Goal: Obtain resource: Download file/media

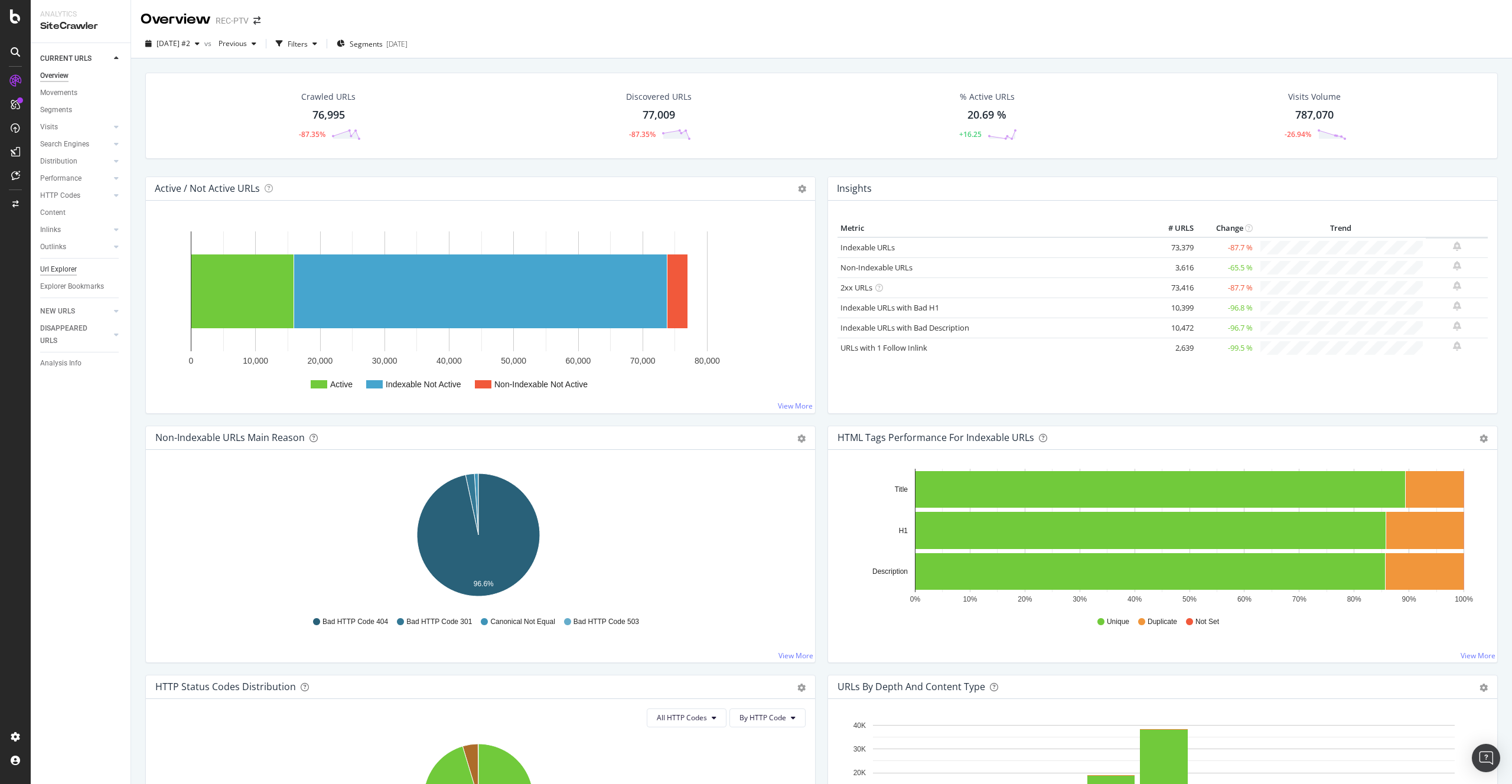
click at [74, 273] on div "Url Explorer" at bounding box center [58, 269] width 36 height 12
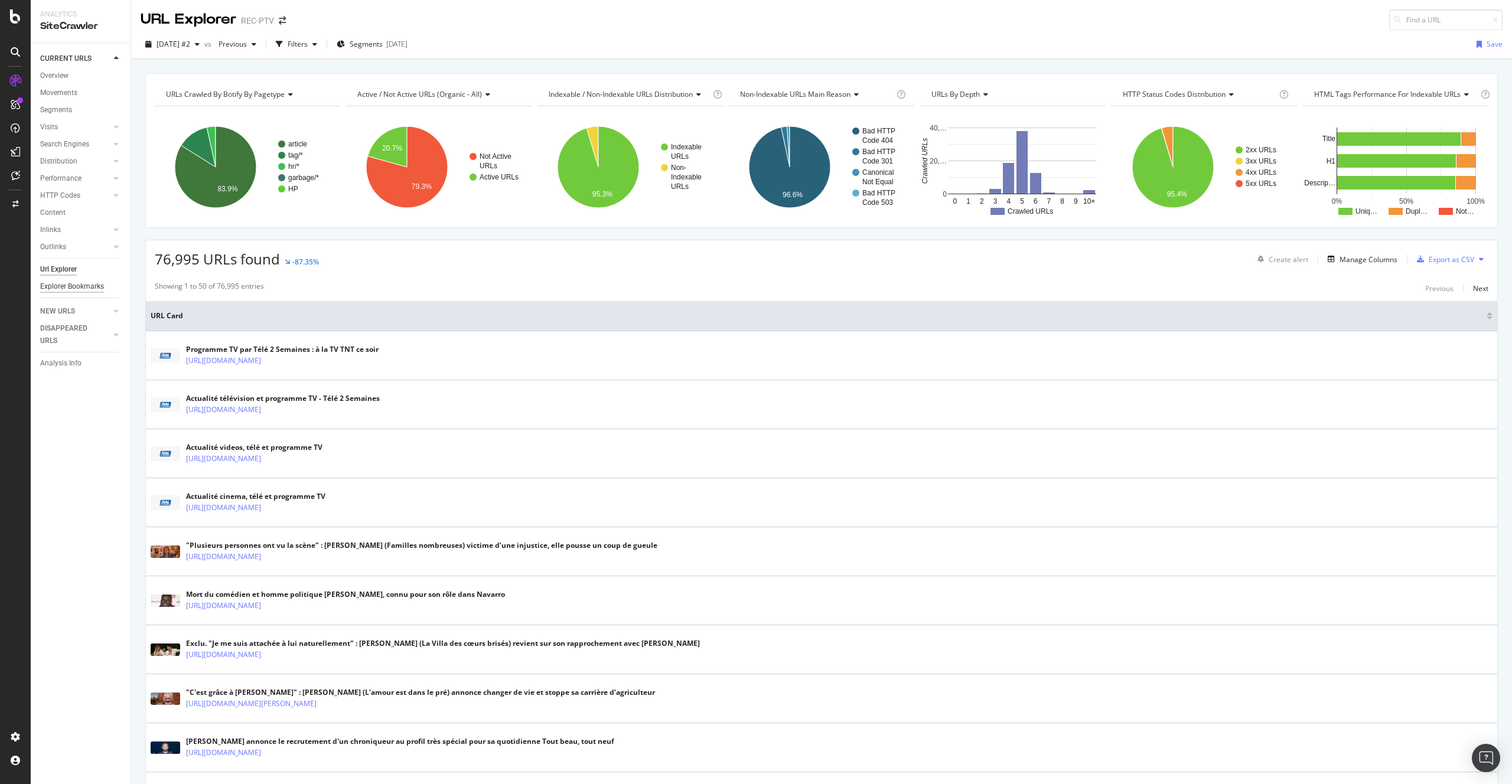
click at [96, 288] on div "Explorer Bookmarks" at bounding box center [71, 286] width 64 height 12
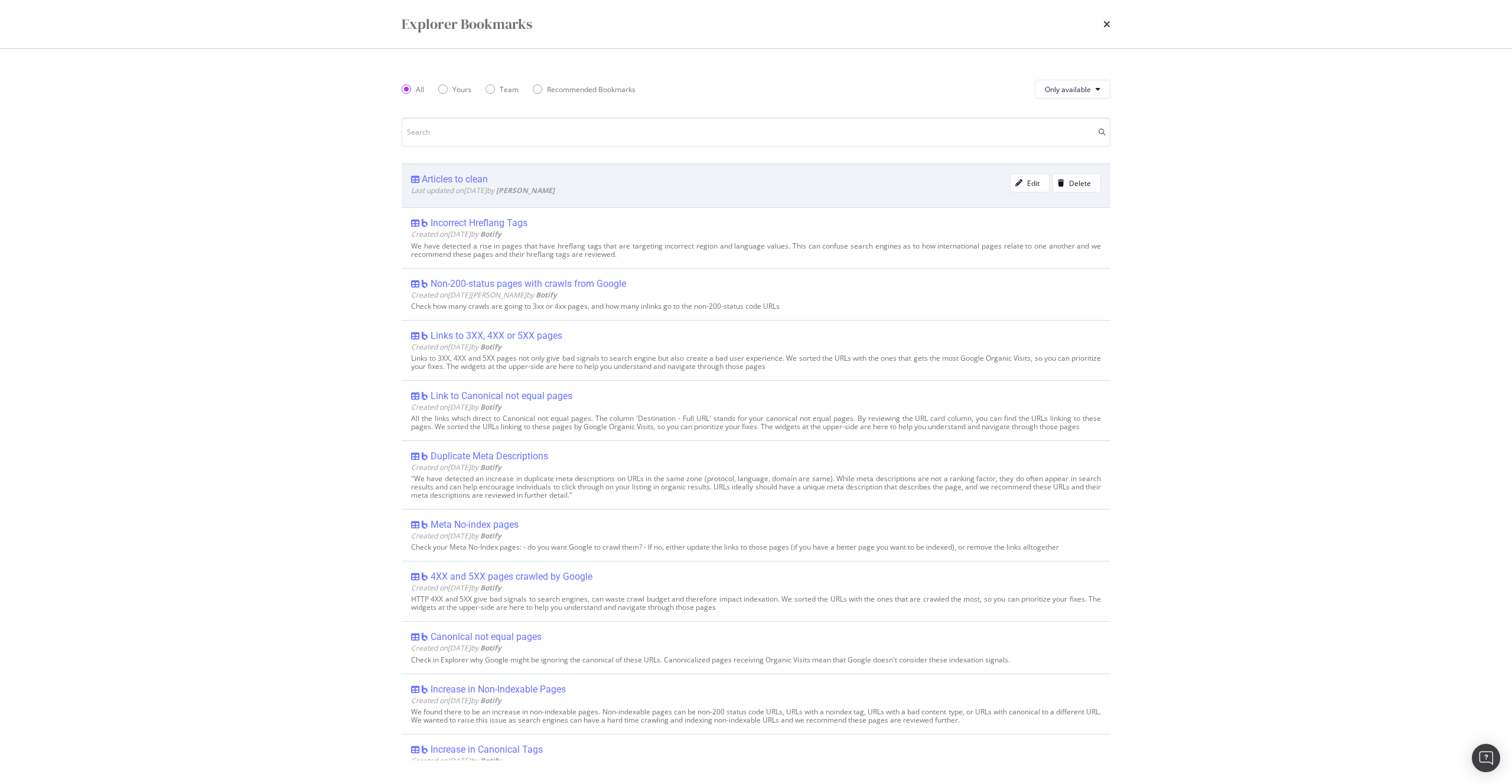
click at [446, 181] on div "Articles to clean" at bounding box center [454, 179] width 66 height 12
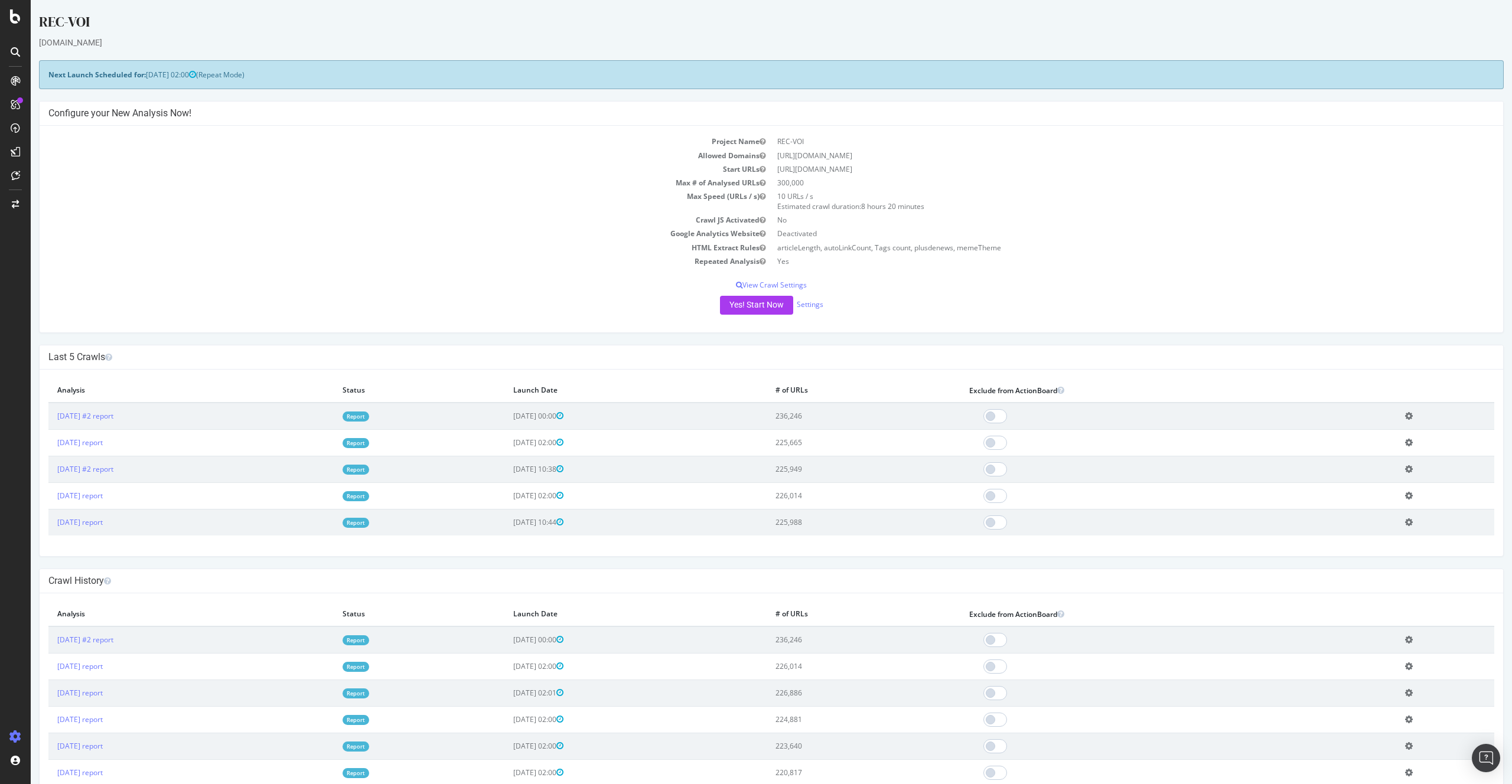
click at [369, 418] on link "Report" at bounding box center [356, 416] width 26 height 10
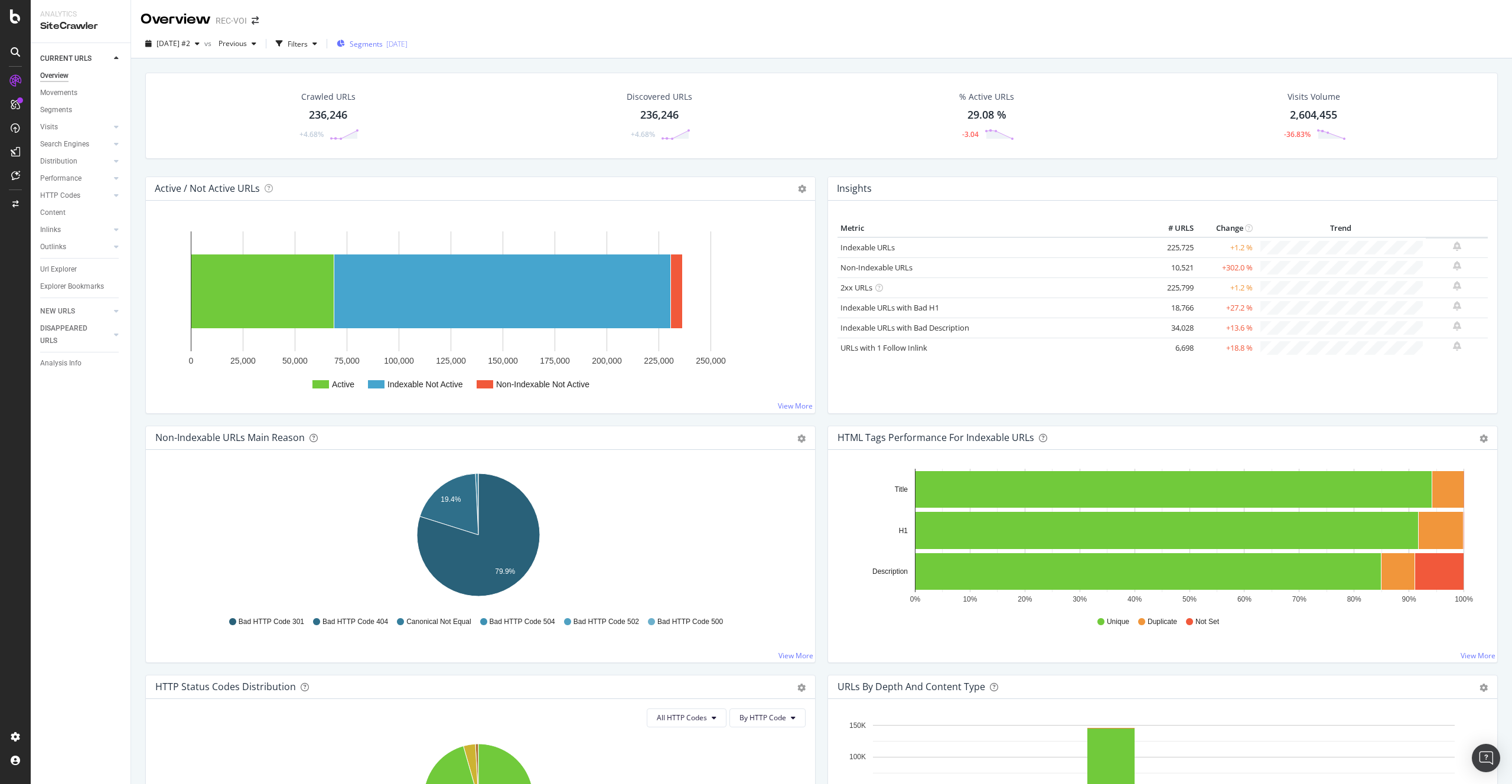
click at [381, 42] on span "Segments" at bounding box center [366, 44] width 33 height 10
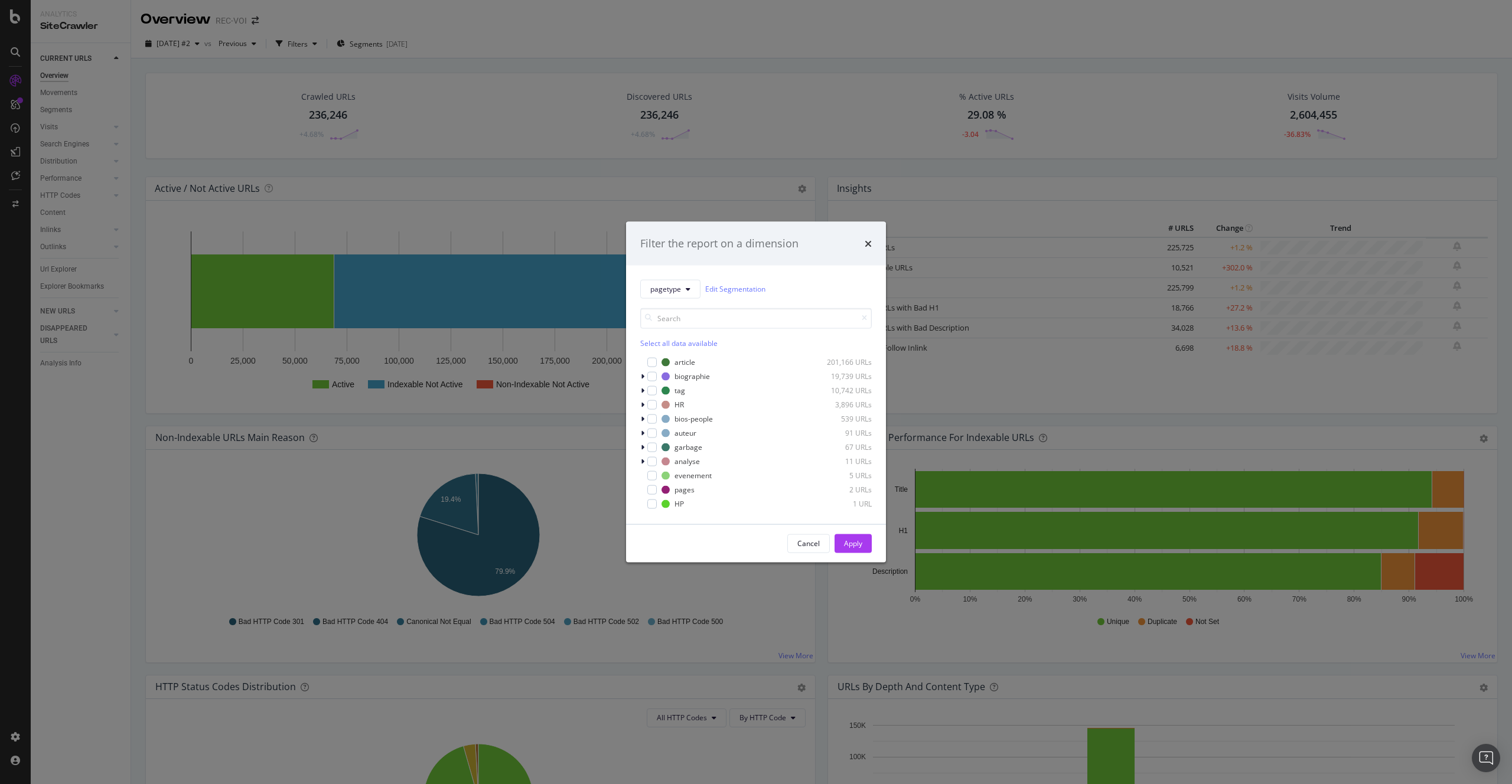
drag, startPoint x: 435, startPoint y: 111, endPoint x: 372, endPoint y: 74, distance: 73.1
click at [434, 111] on div "Filter the report on a dimension pagetype Edit Segmentation Select all data ava…" at bounding box center [756, 392] width 1512 height 784
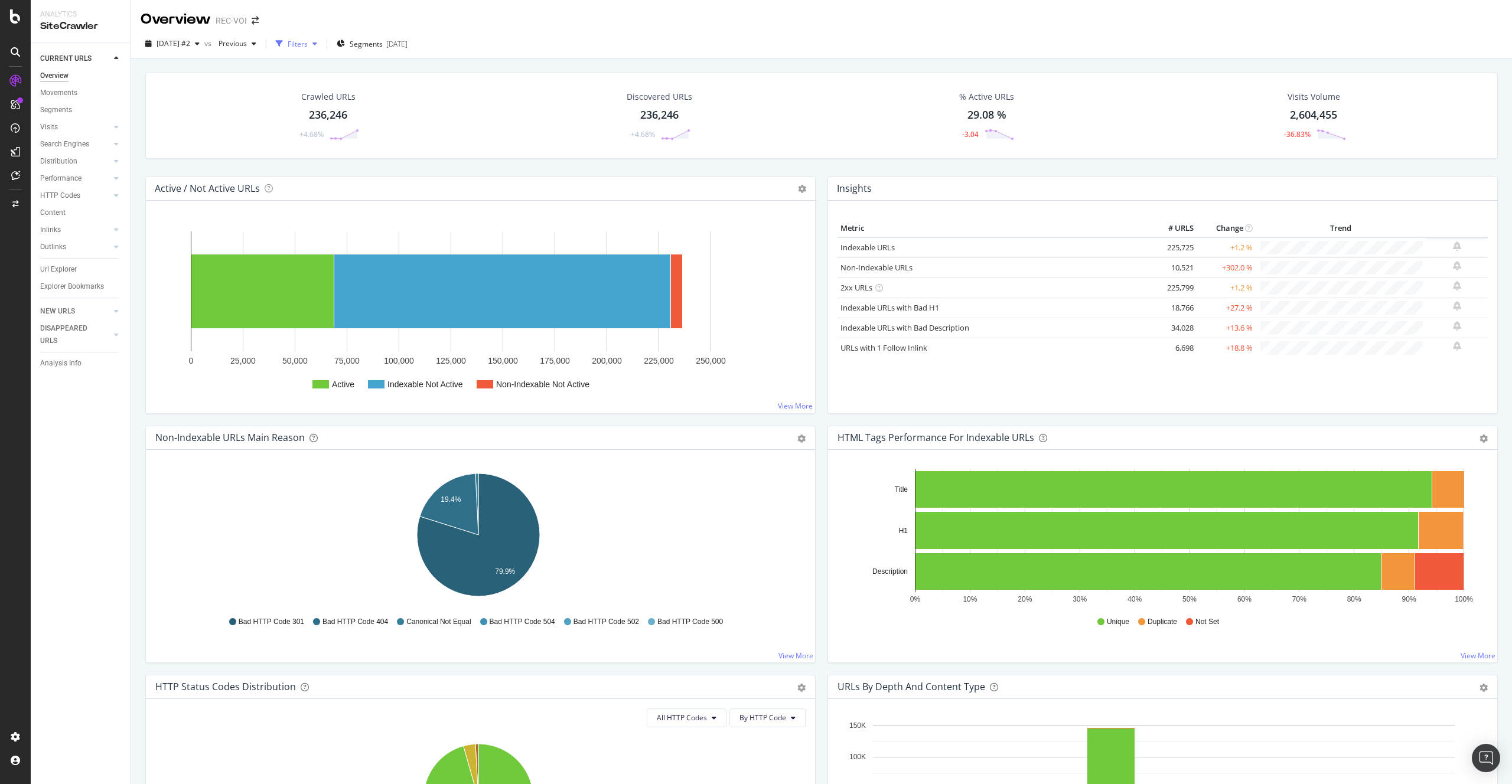
click at [322, 45] on div "button" at bounding box center [315, 44] width 14 height 7
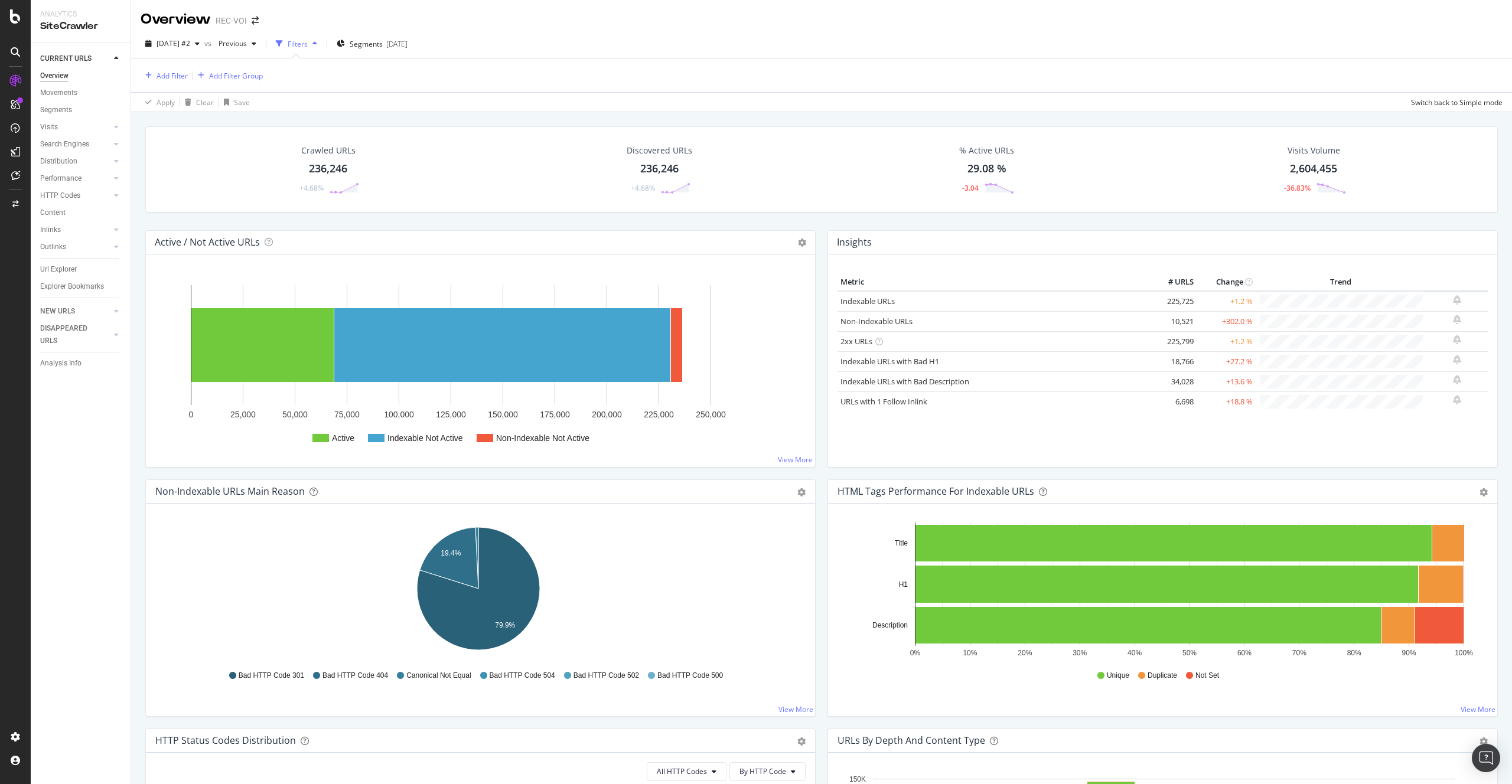
click at [322, 45] on div "button" at bounding box center [315, 44] width 14 height 7
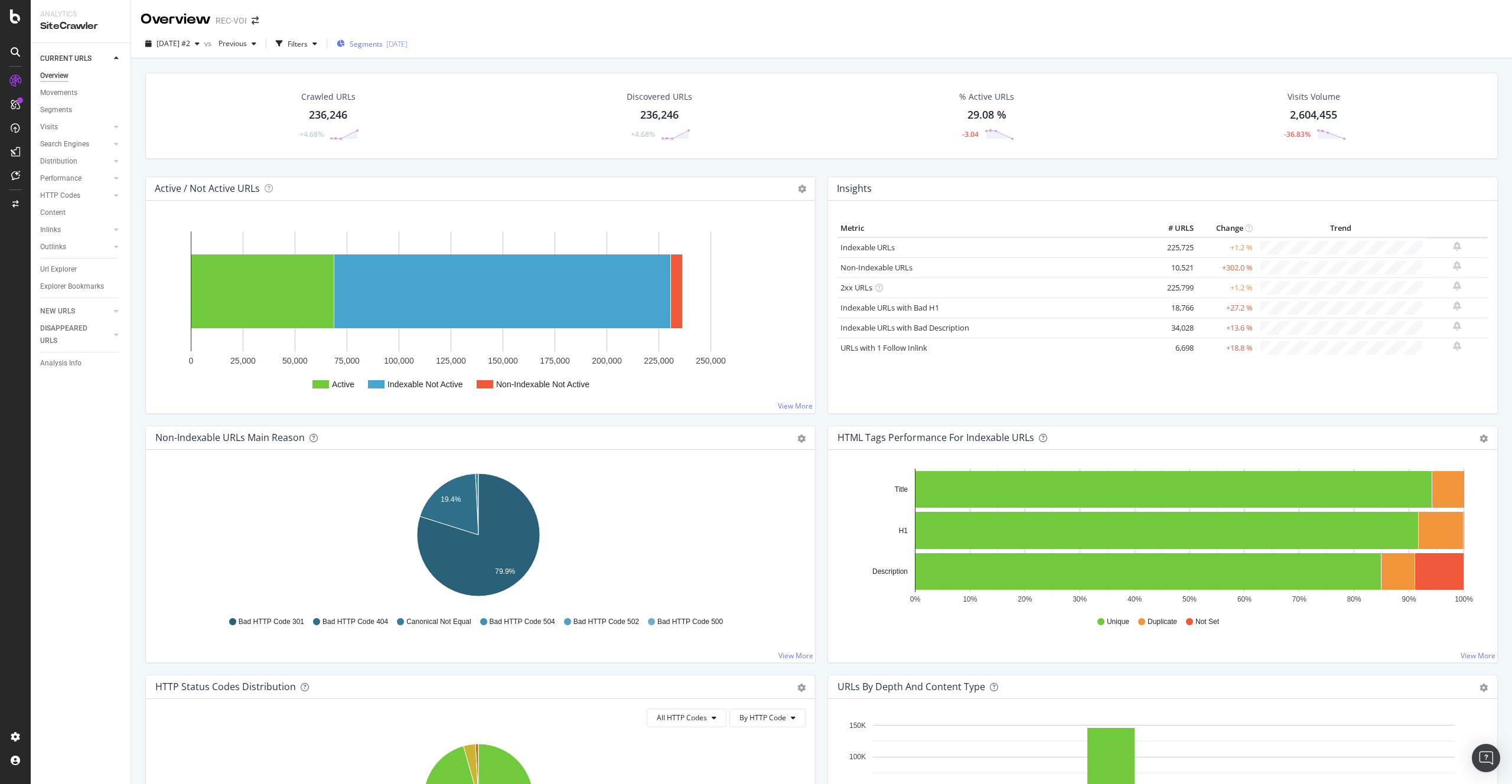
click at [408, 49] on div "Segments 2025-08-13" at bounding box center [371, 44] width 71 height 18
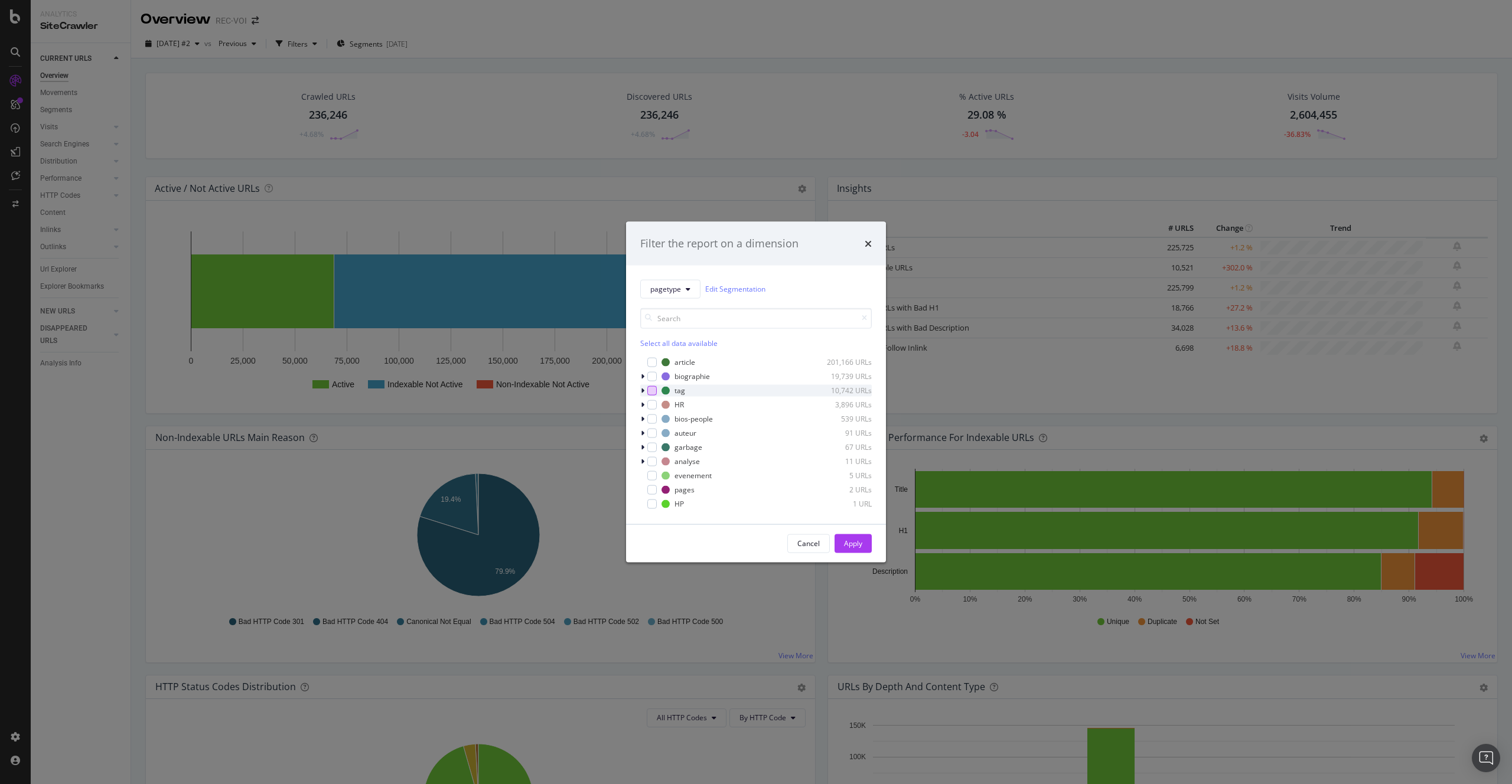
click at [654, 390] on div "modal" at bounding box center [651, 390] width 9 height 9
click at [647, 389] on div "modal" at bounding box center [651, 390] width 9 height 9
click at [644, 389] on icon "modal" at bounding box center [642, 391] width 4 height 7
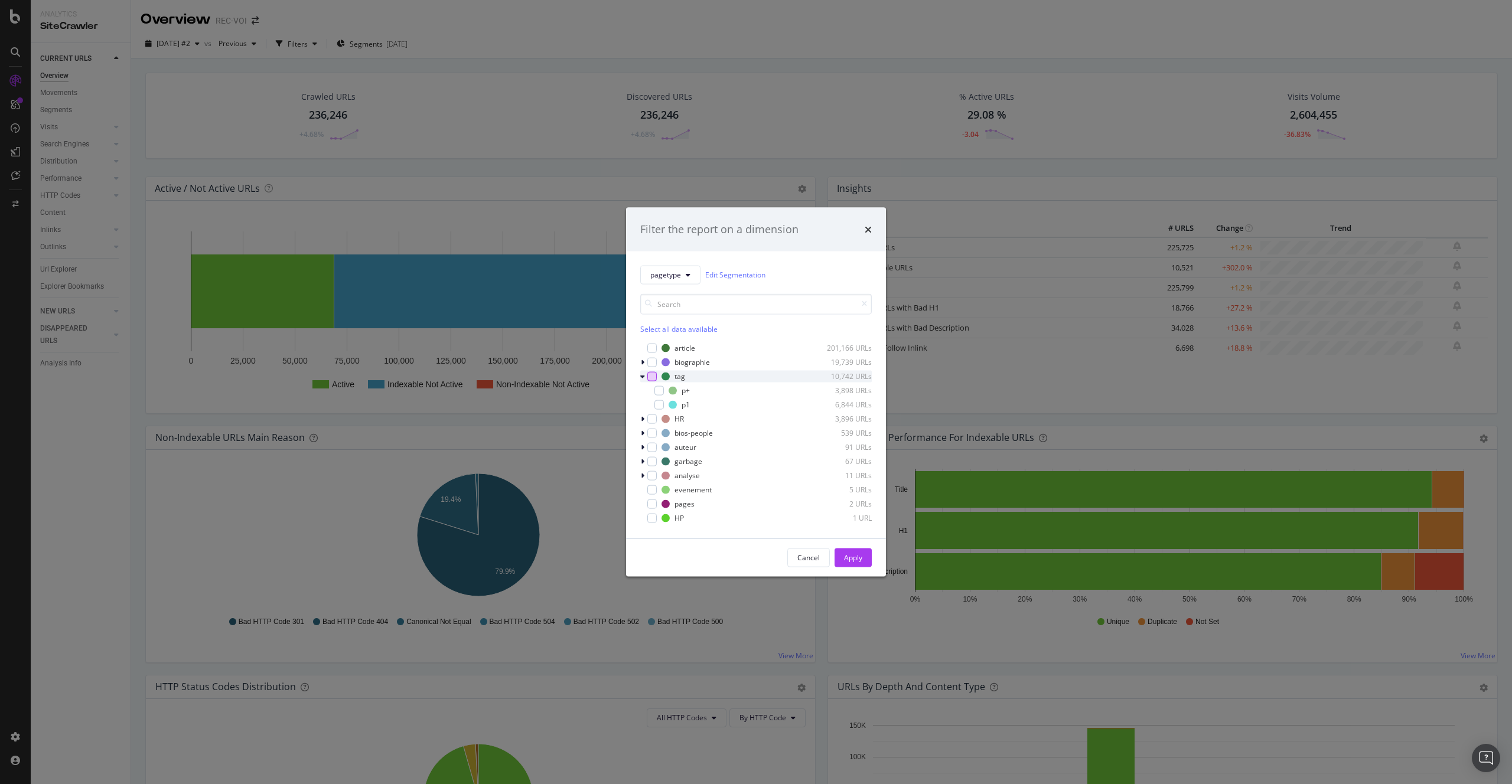
click at [656, 379] on div "modal" at bounding box center [651, 376] width 9 height 9
click at [848, 558] on div "Apply" at bounding box center [853, 558] width 19 height 10
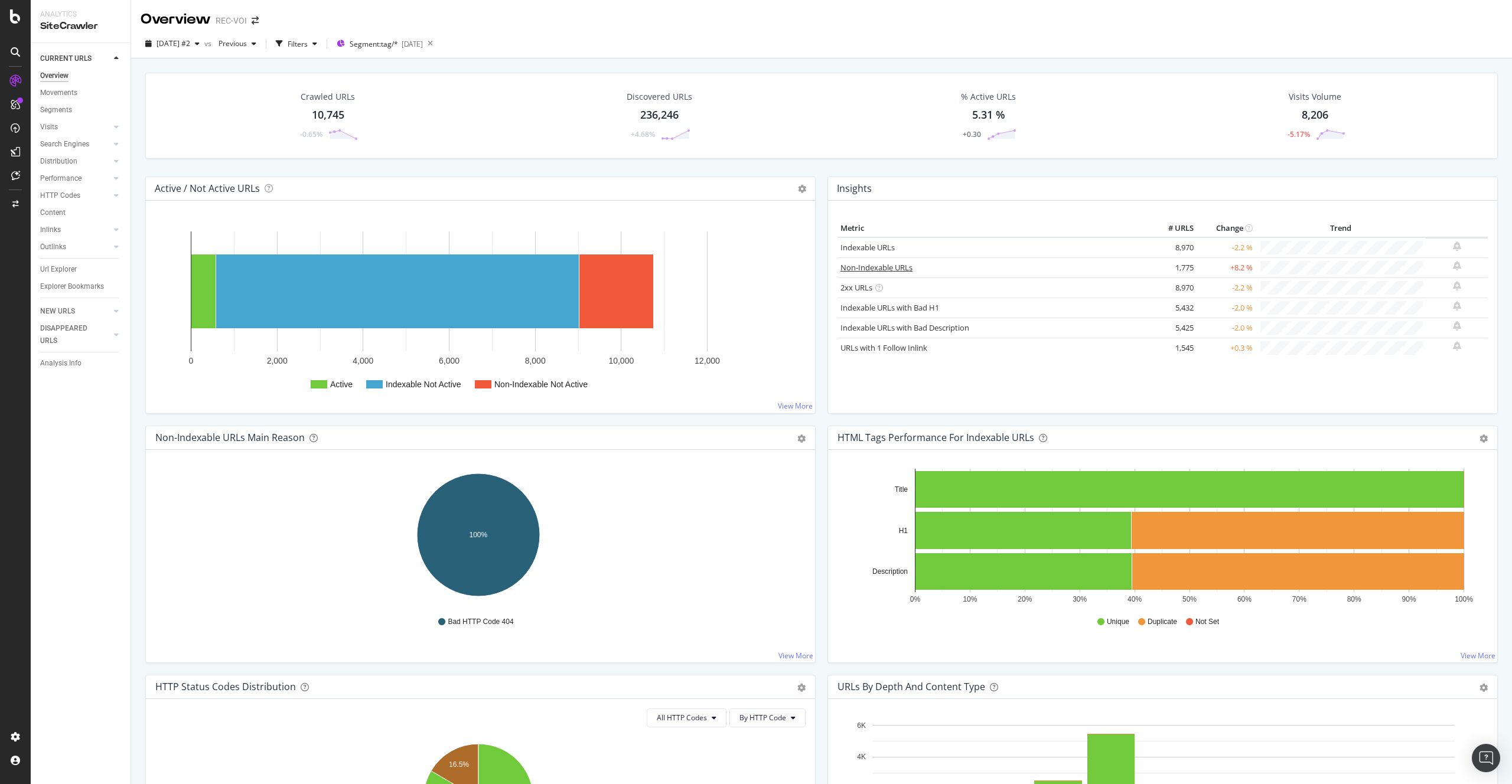
click at [893, 269] on link "Non-Indexable URLs" at bounding box center [876, 267] width 72 height 11
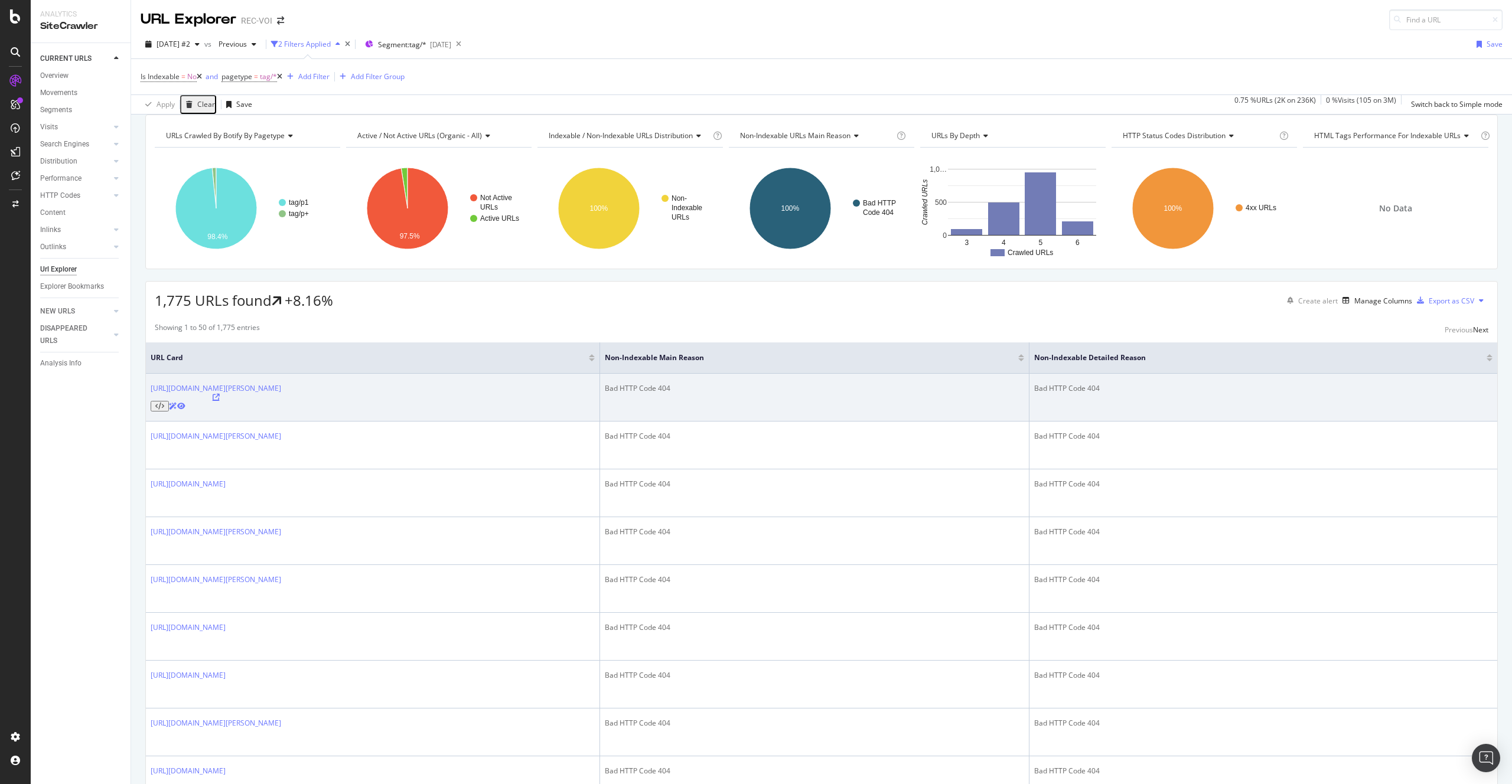
click at [220, 401] on icon at bounding box center [216, 398] width 7 height 7
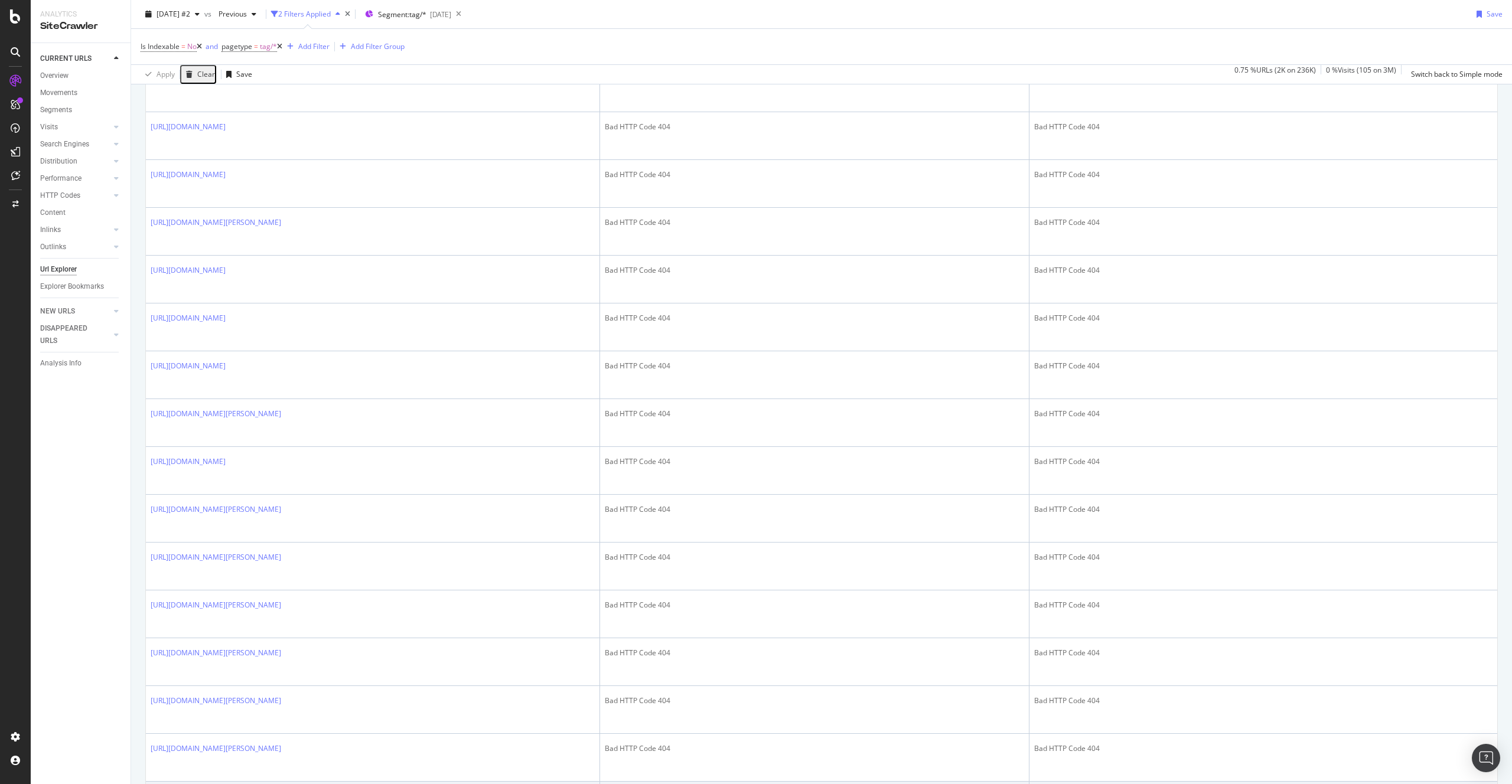
scroll to position [1266, 0]
click at [1471, 737] on div "Showing 1 to 50 of 1,775 entries Previous Next URL Card Non-Indexable Main Reas…" at bounding box center [821, 288] width 1351 height 2475
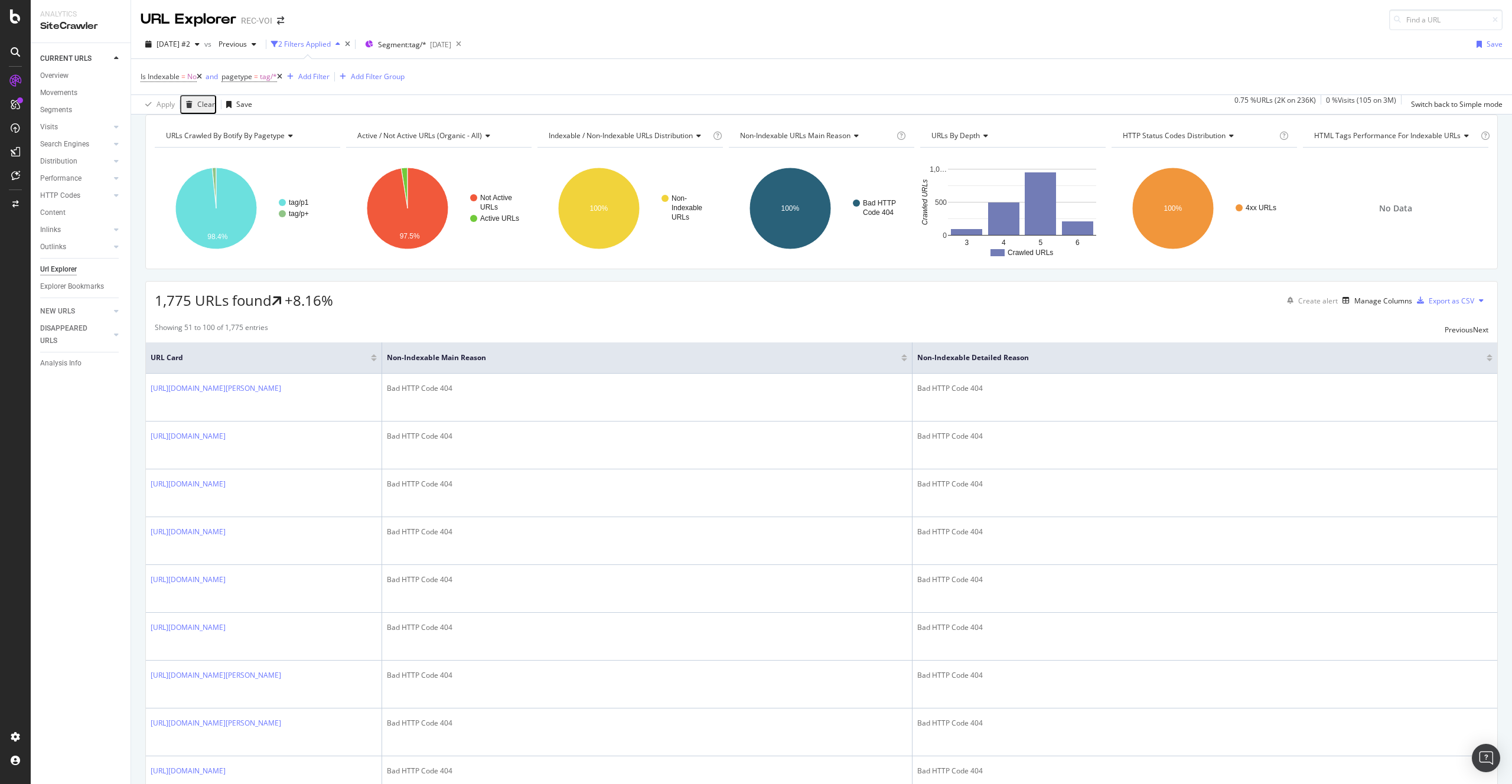
scroll to position [425, 0]
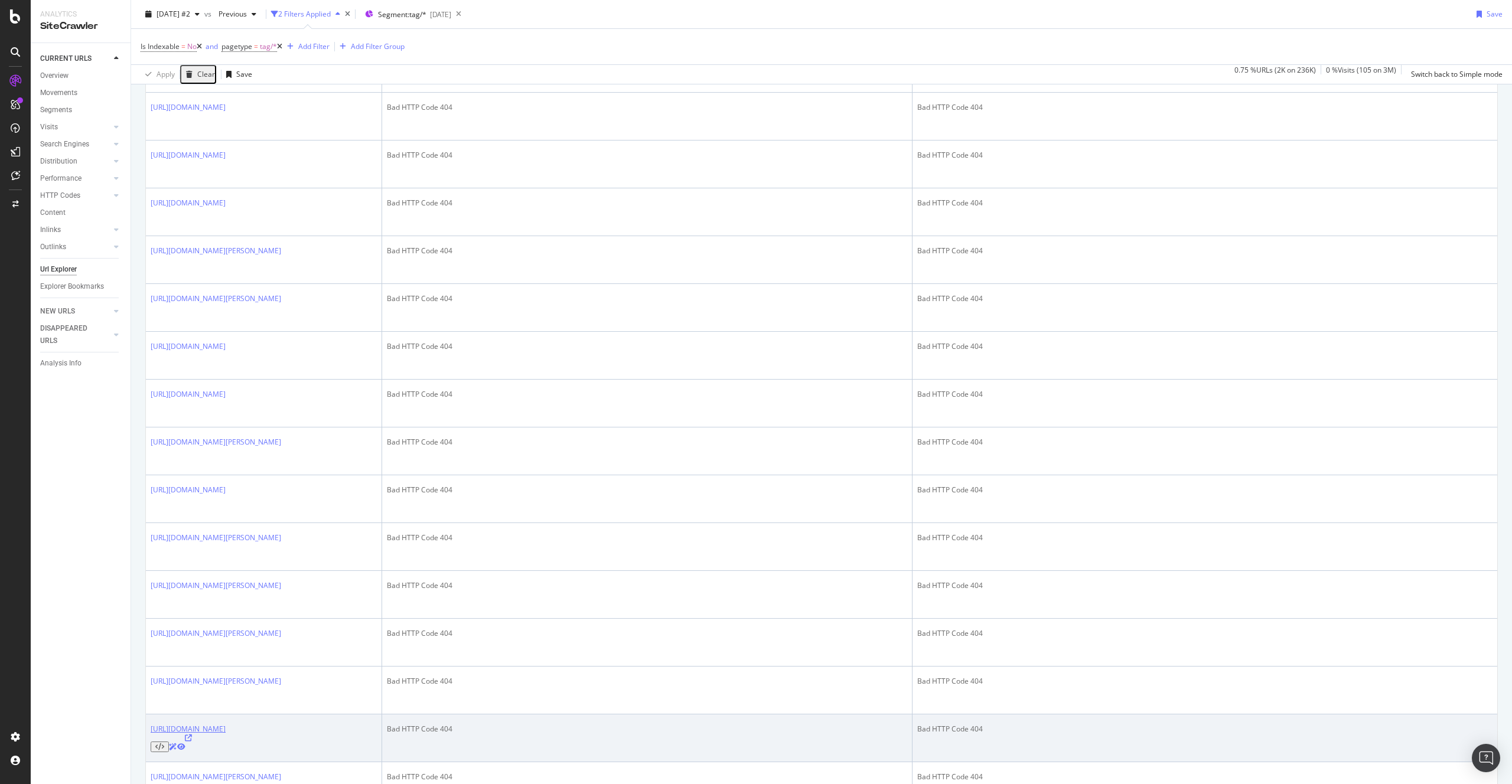
click at [226, 724] on link "https://www.voici.fr/page/tag/suicide" at bounding box center [188, 729] width 75 height 10
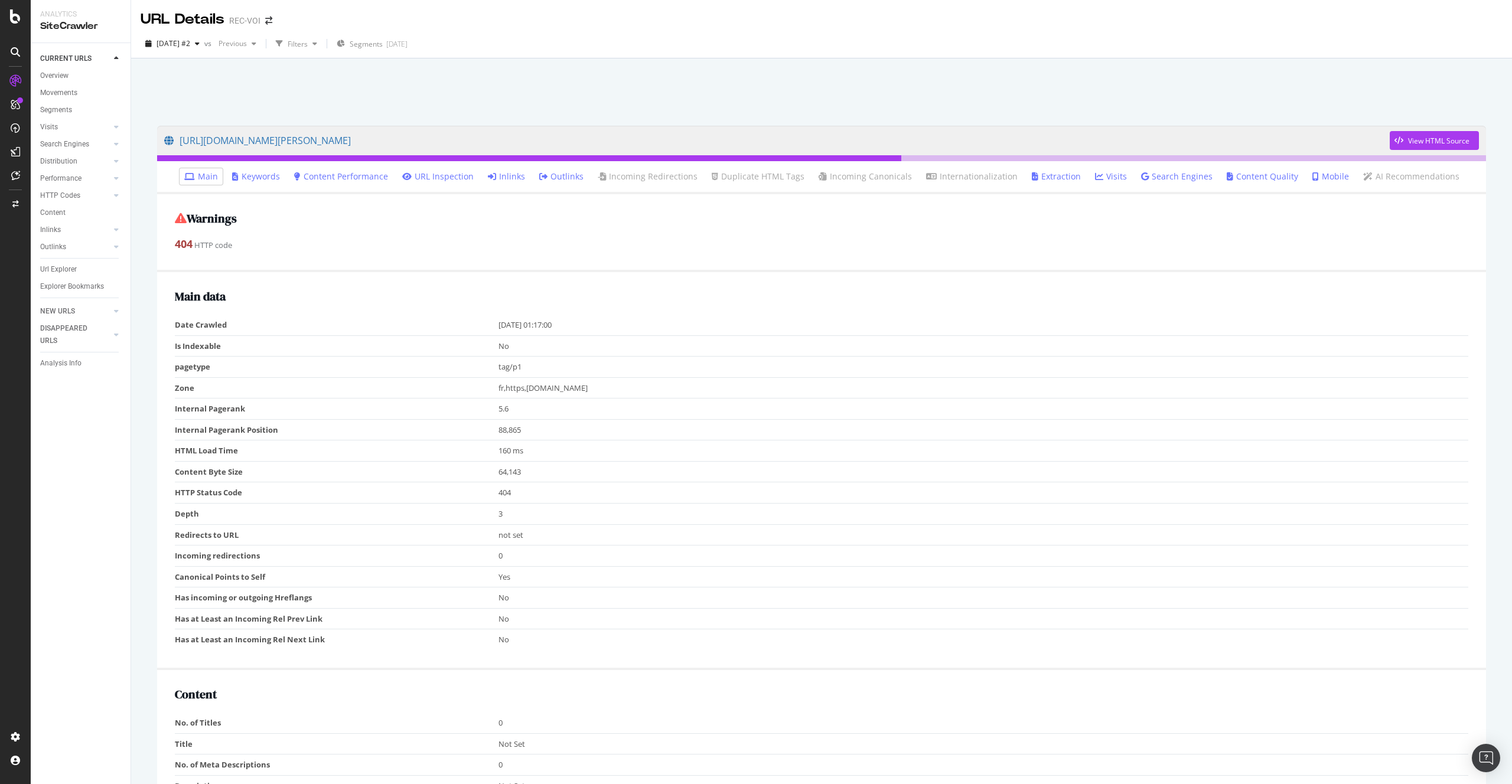
click at [507, 176] on link "Inlinks" at bounding box center [506, 176] width 37 height 12
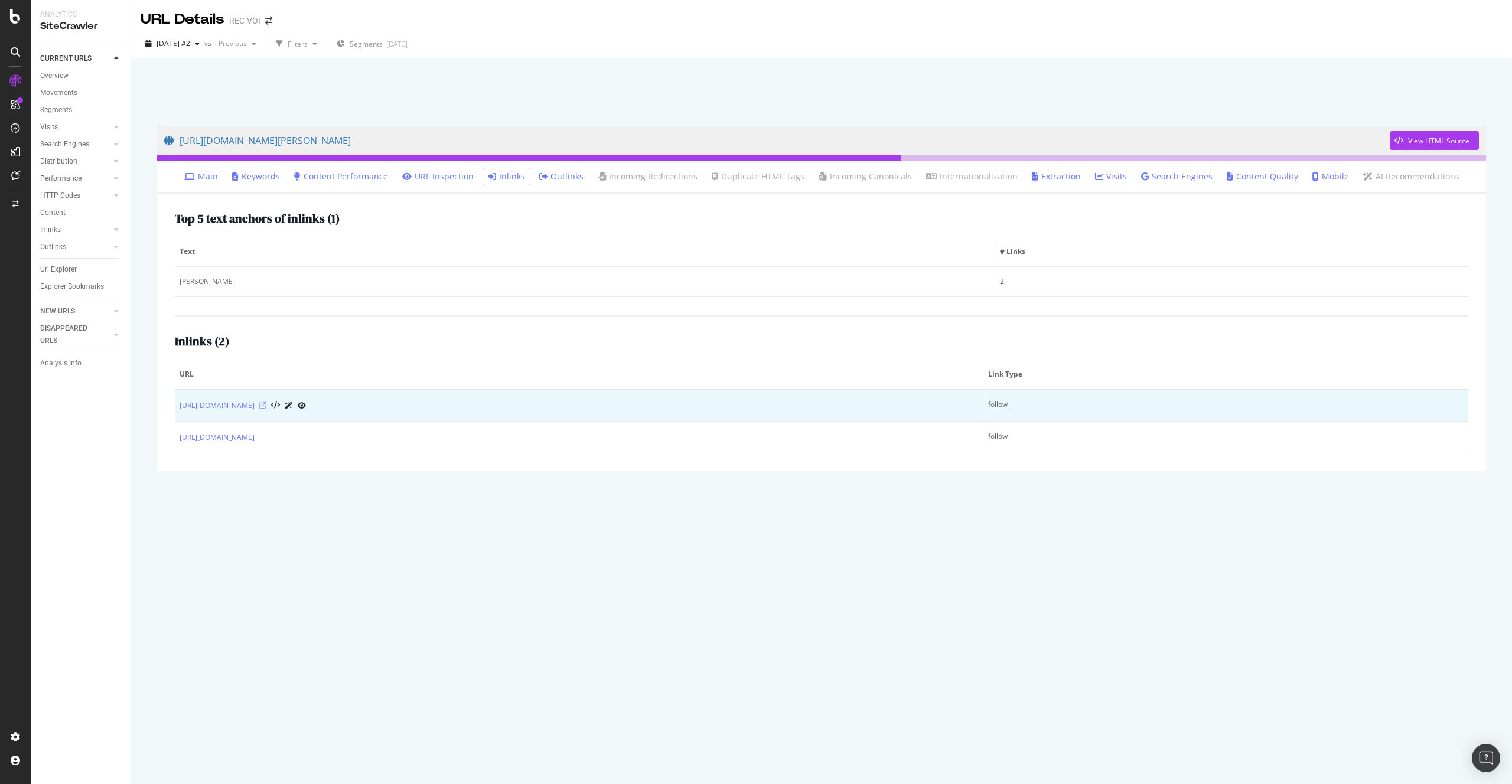
click at [266, 405] on icon at bounding box center [263, 406] width 7 height 7
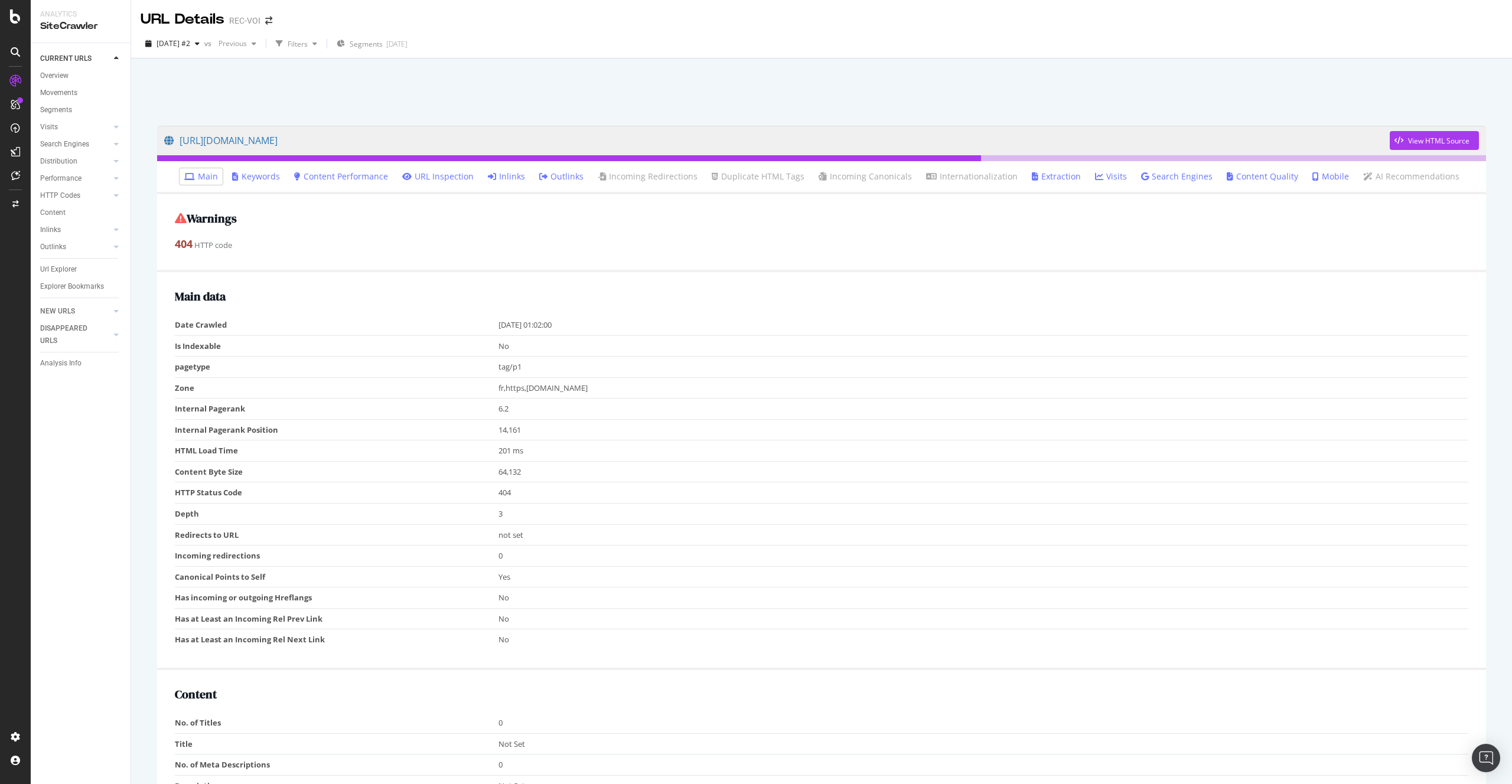
click at [507, 179] on link "Inlinks" at bounding box center [506, 176] width 37 height 12
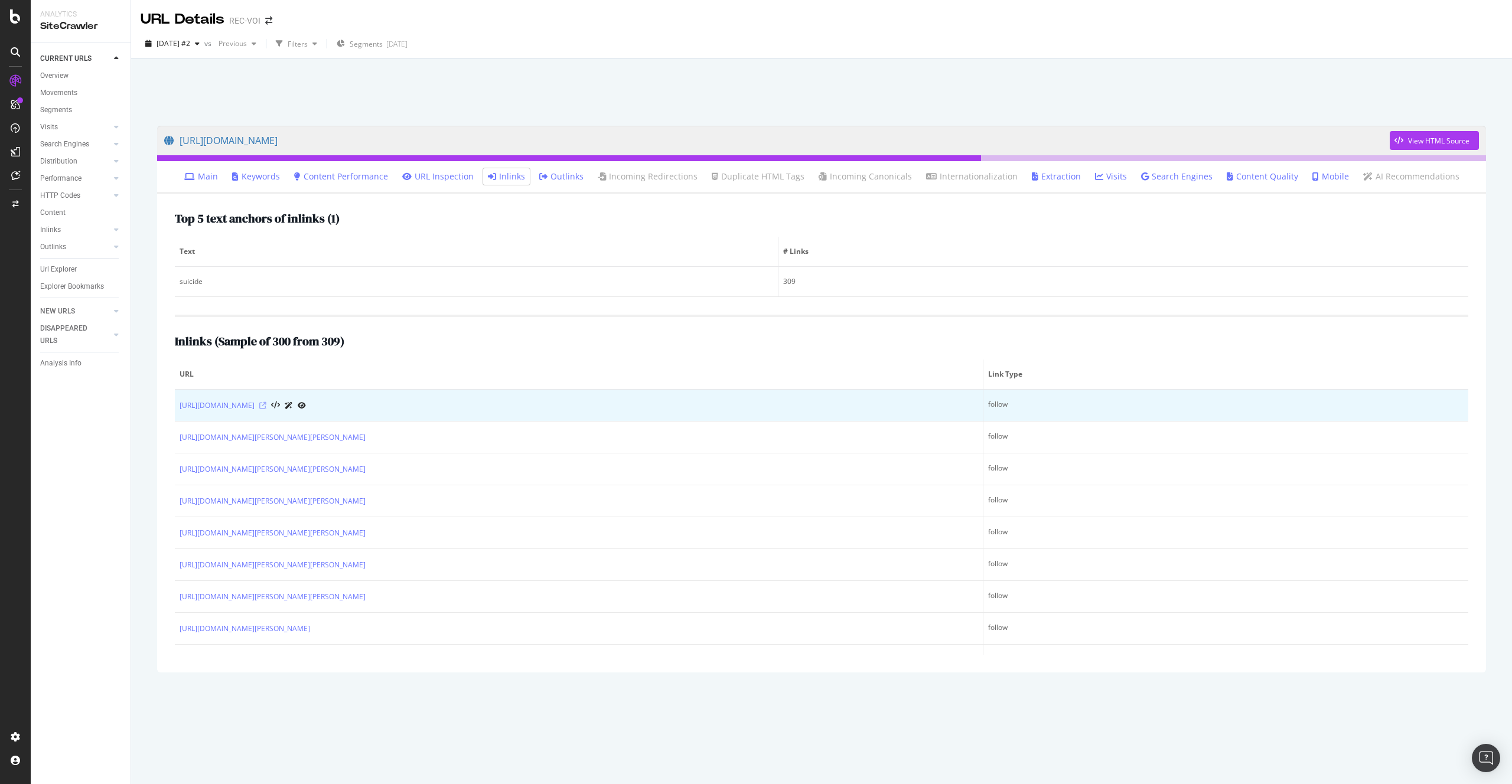
click at [266, 406] on icon at bounding box center [263, 406] width 7 height 7
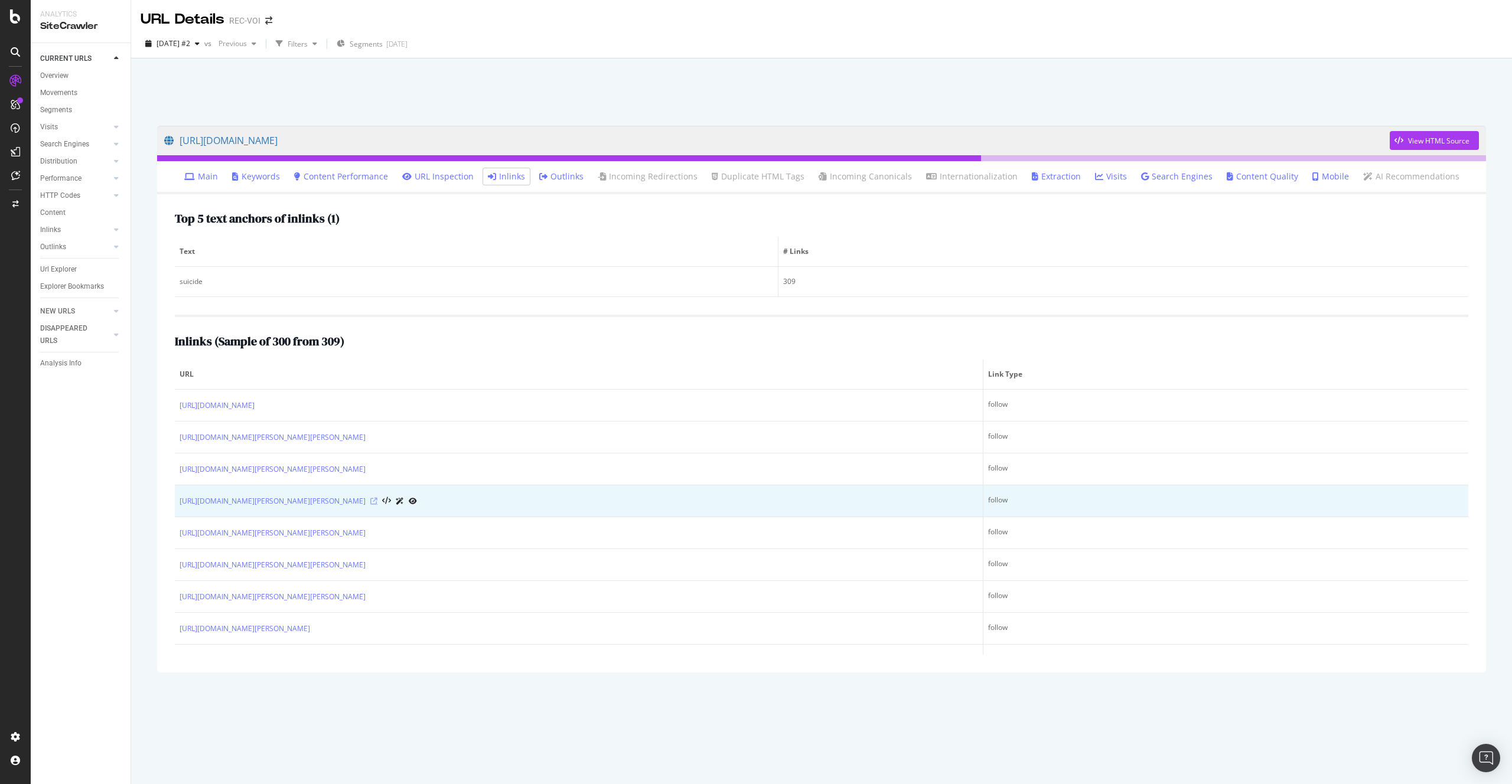
click at [377, 500] on icon at bounding box center [374, 501] width 7 height 7
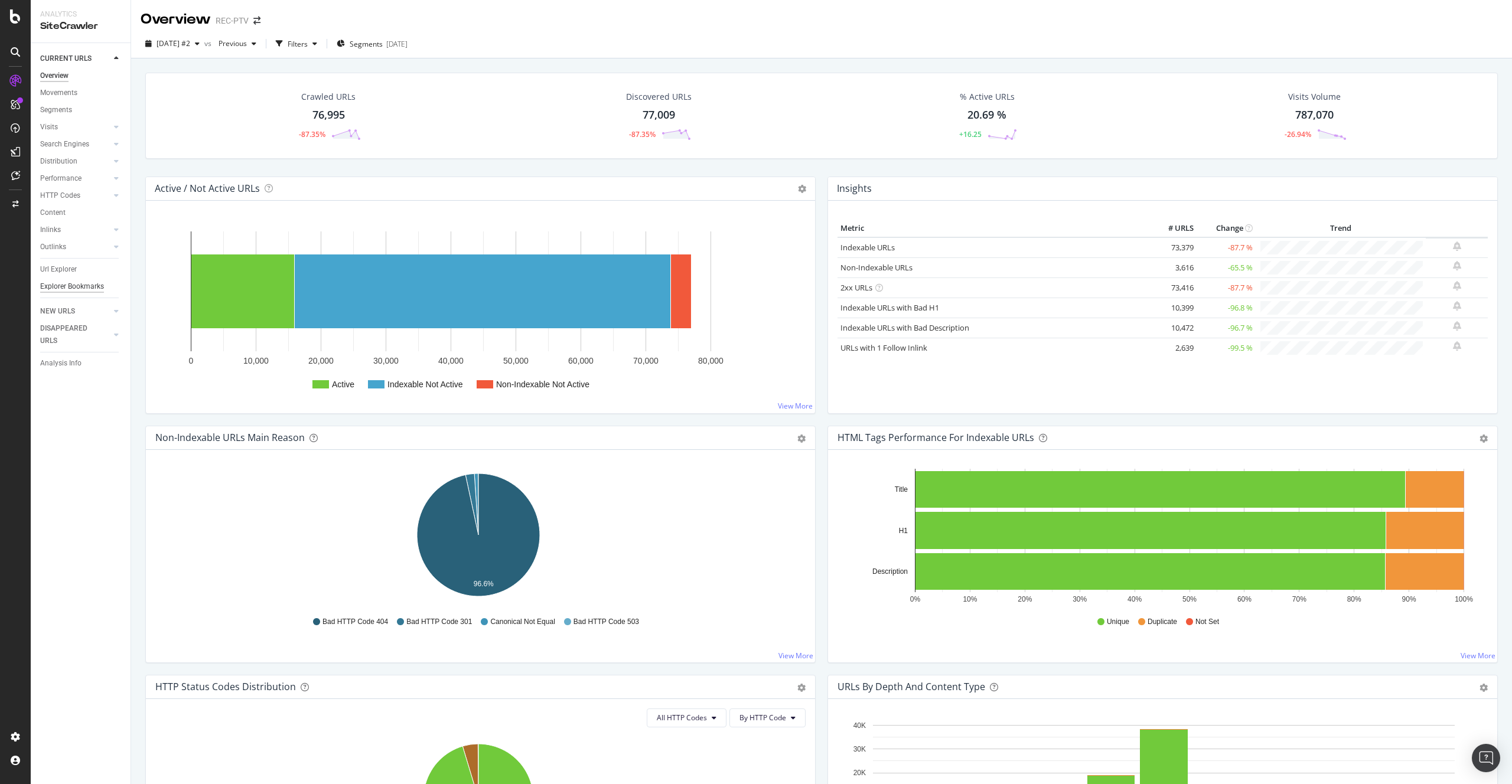
click at [64, 281] on div "Explorer Bookmarks" at bounding box center [71, 286] width 64 height 12
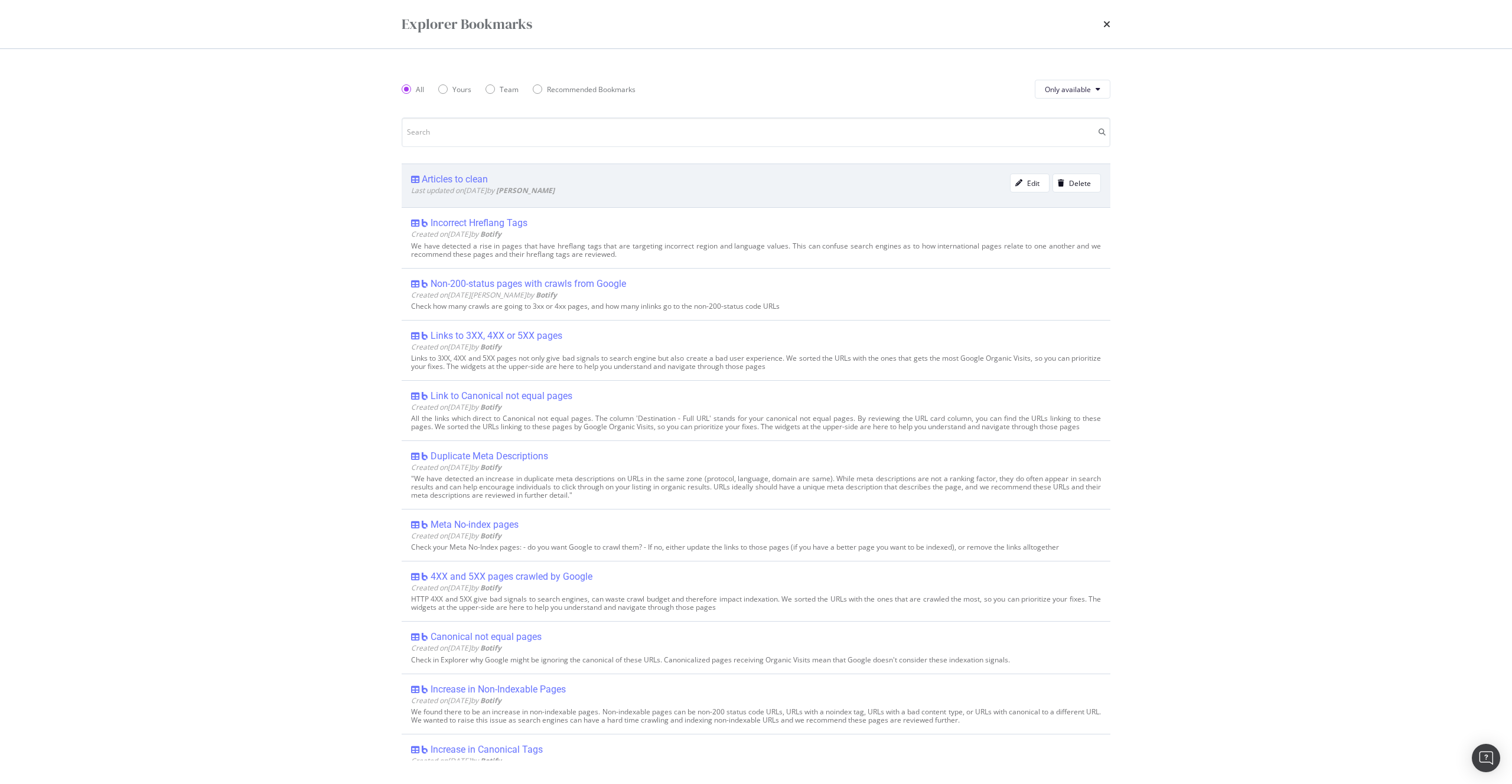
click at [458, 186] on span "Last updated on [DATE] by [PERSON_NAME]" at bounding box center [483, 191] width 144 height 10
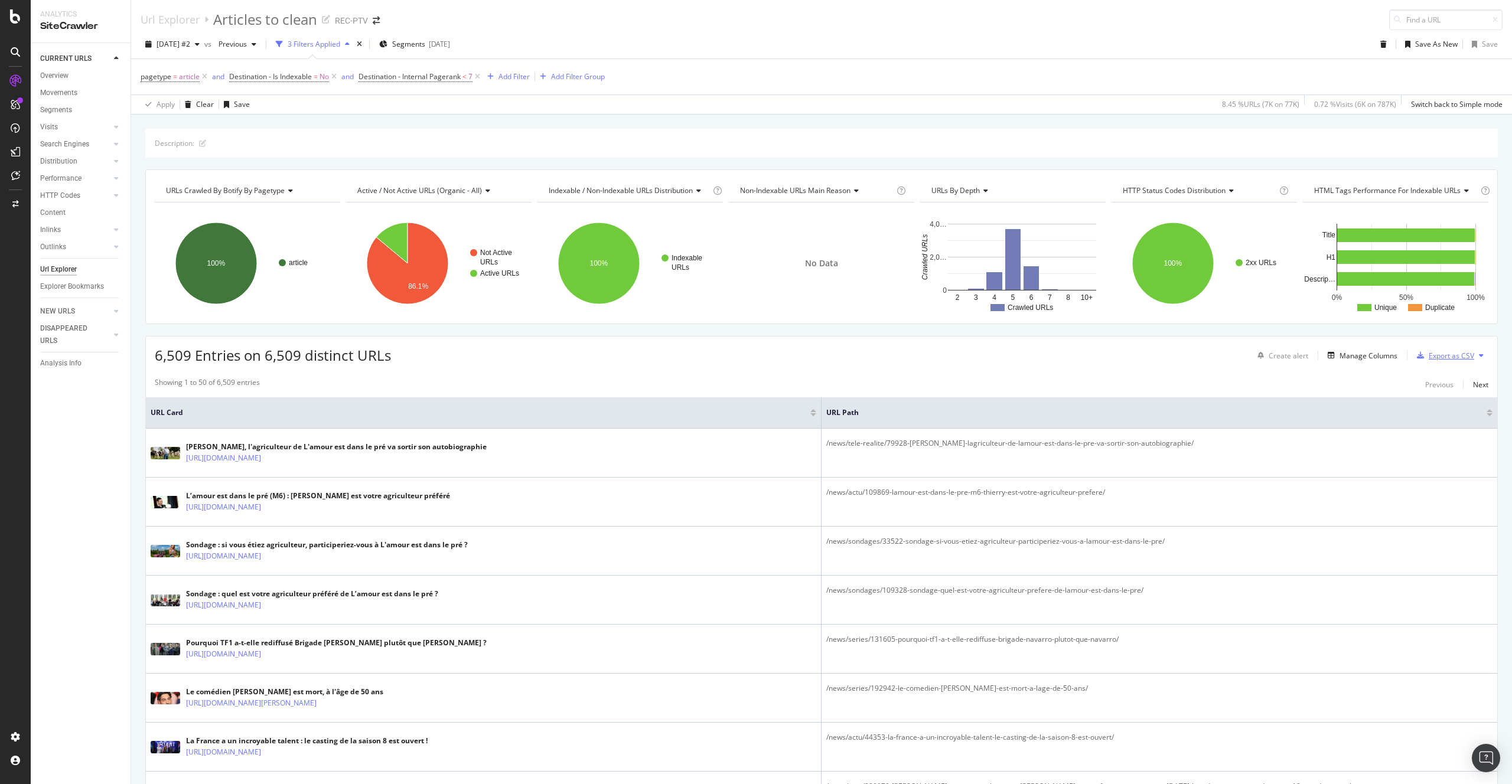
click at [1437, 351] on div "Export as CSV" at bounding box center [1451, 356] width 46 height 10
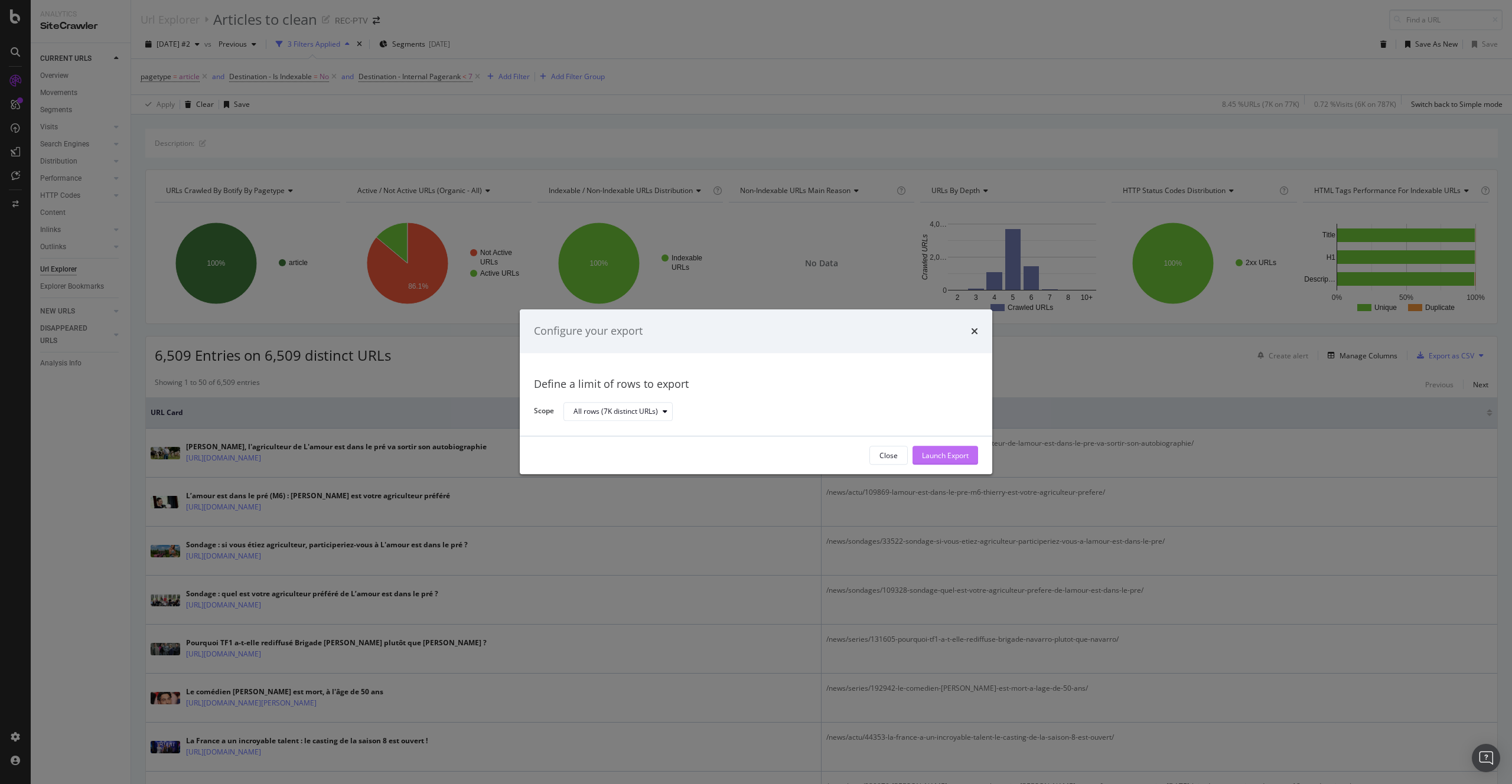
click at [933, 451] on div "Launch Export" at bounding box center [945, 456] width 46 height 10
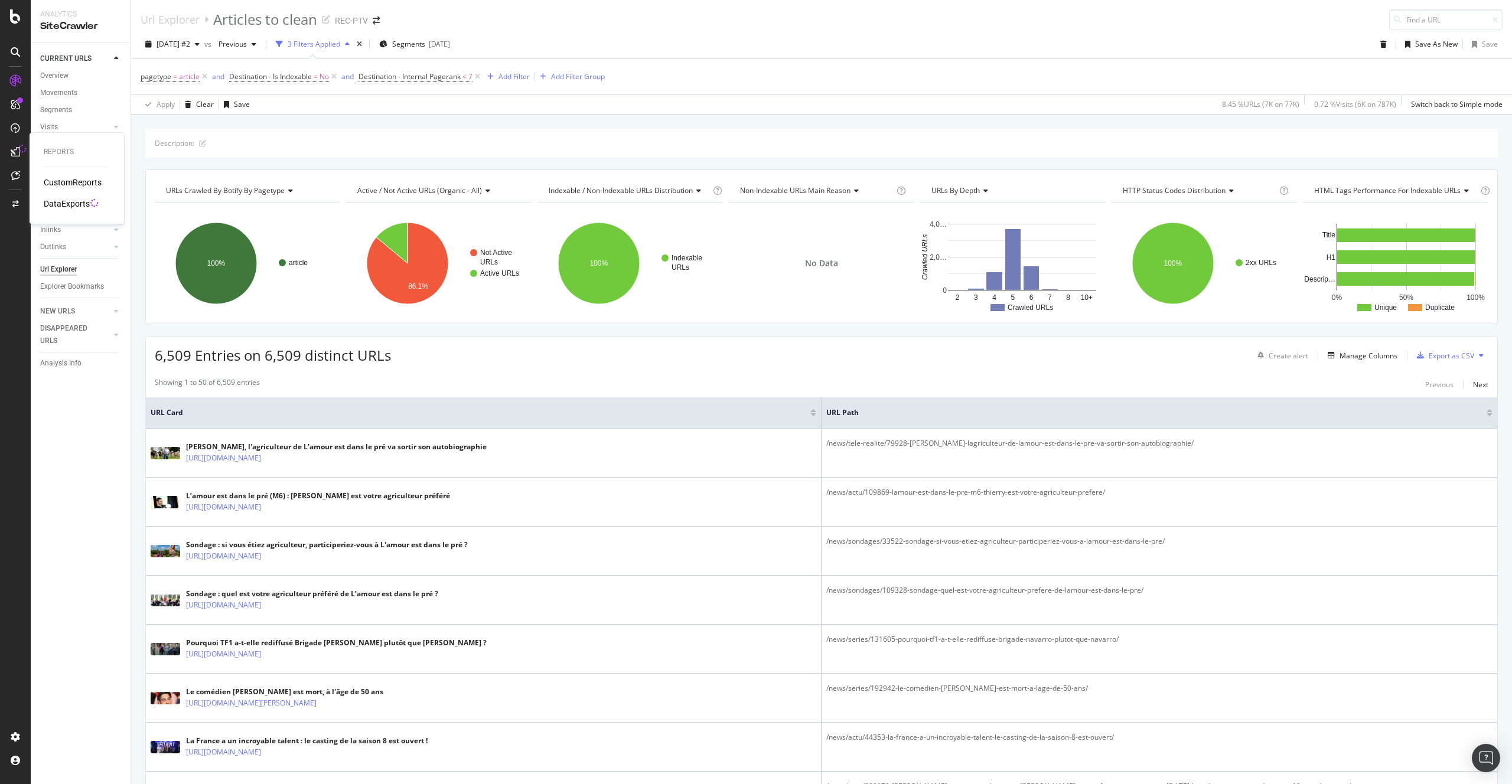
click at [61, 196] on div "CustomReports DataExports" at bounding box center [76, 193] width 66 height 33
click at [61, 198] on div "DataExports" at bounding box center [66, 203] width 46 height 12
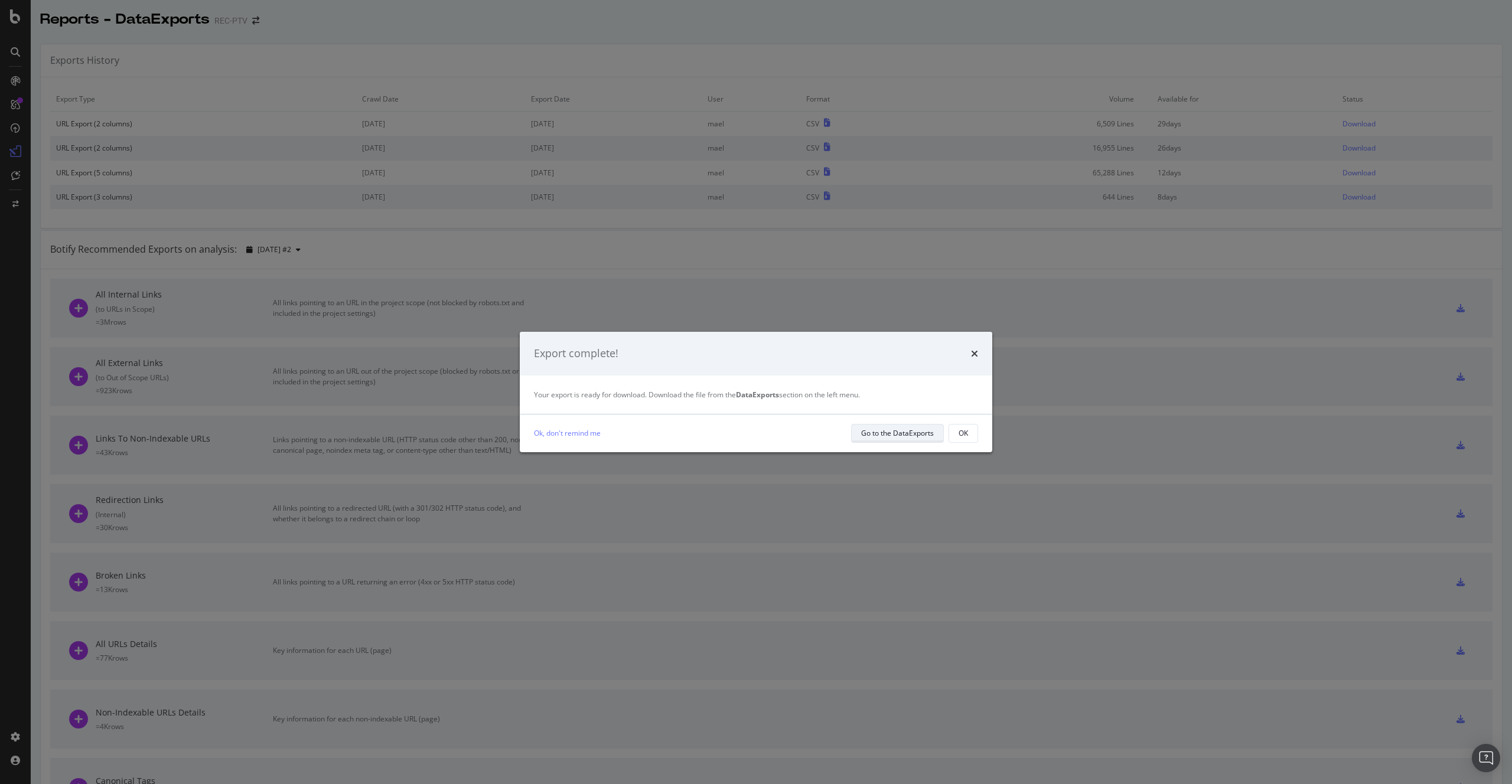
click at [926, 440] on div "Go to the DataExports" at bounding box center [898, 433] width 73 height 16
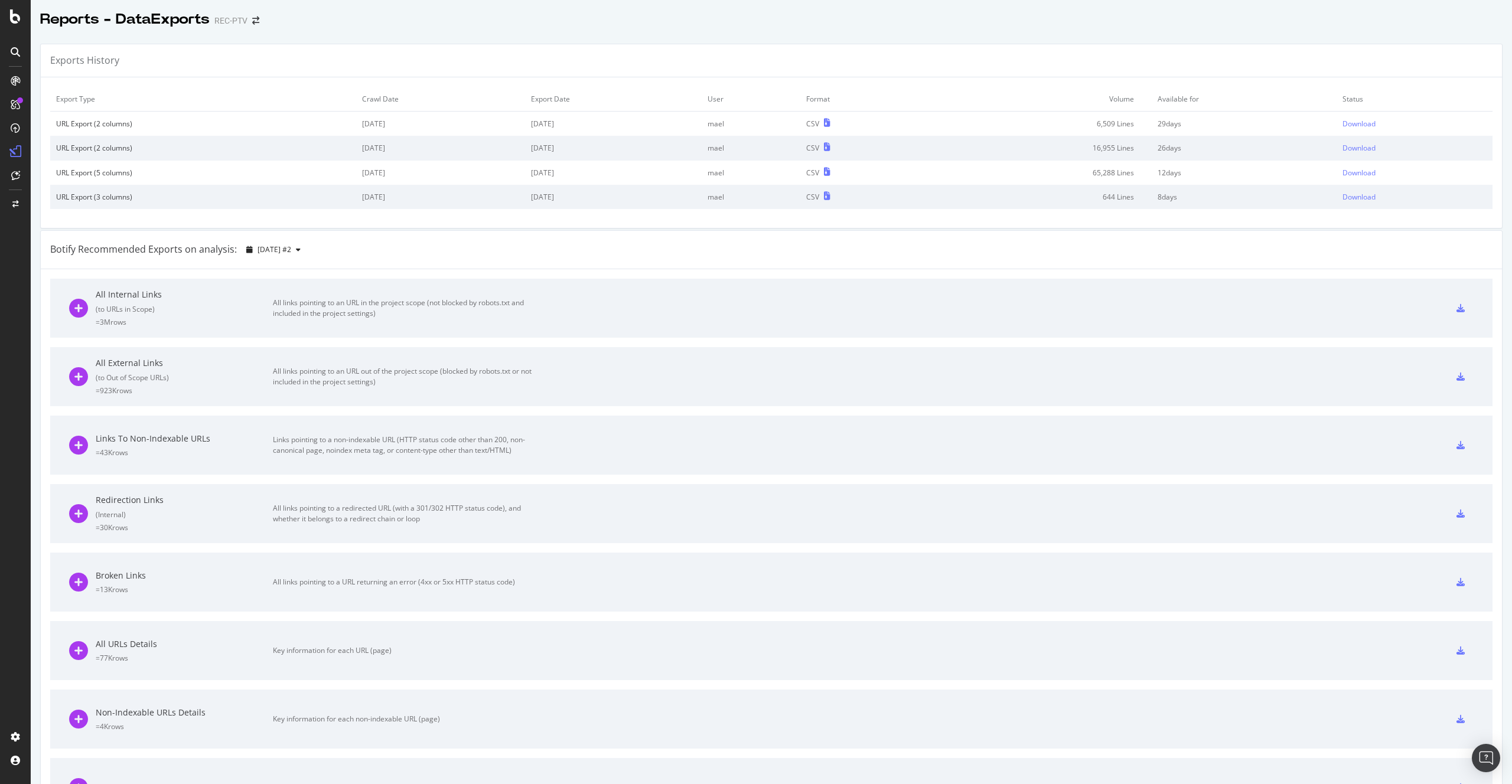
click at [1346, 114] on td "Download" at bounding box center [1414, 124] width 156 height 25
click at [1346, 126] on div "Download" at bounding box center [1359, 124] width 33 height 10
